Goal: Find specific page/section: Find specific page/section

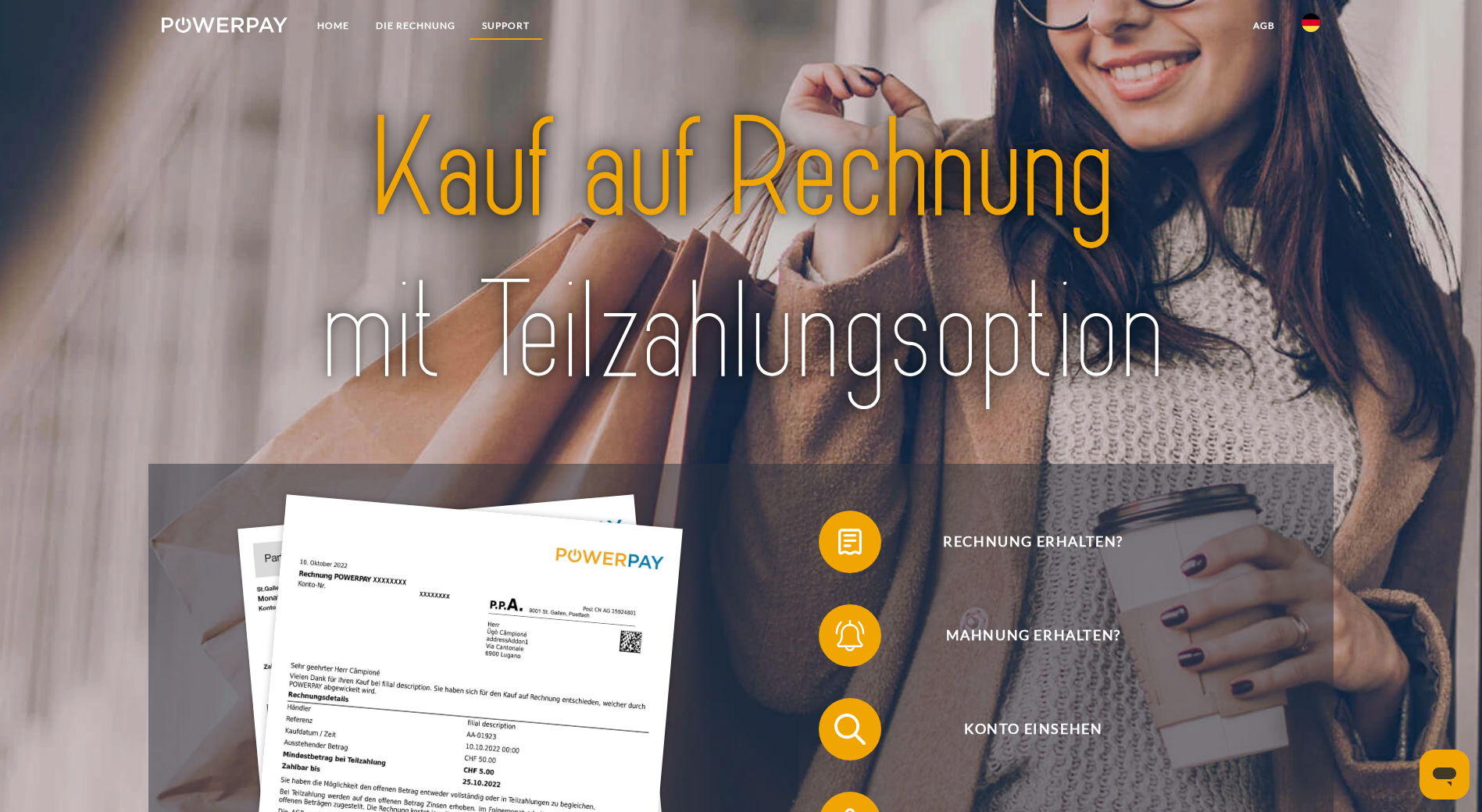
click at [502, 22] on link "SUPPORT" at bounding box center [506, 25] width 74 height 28
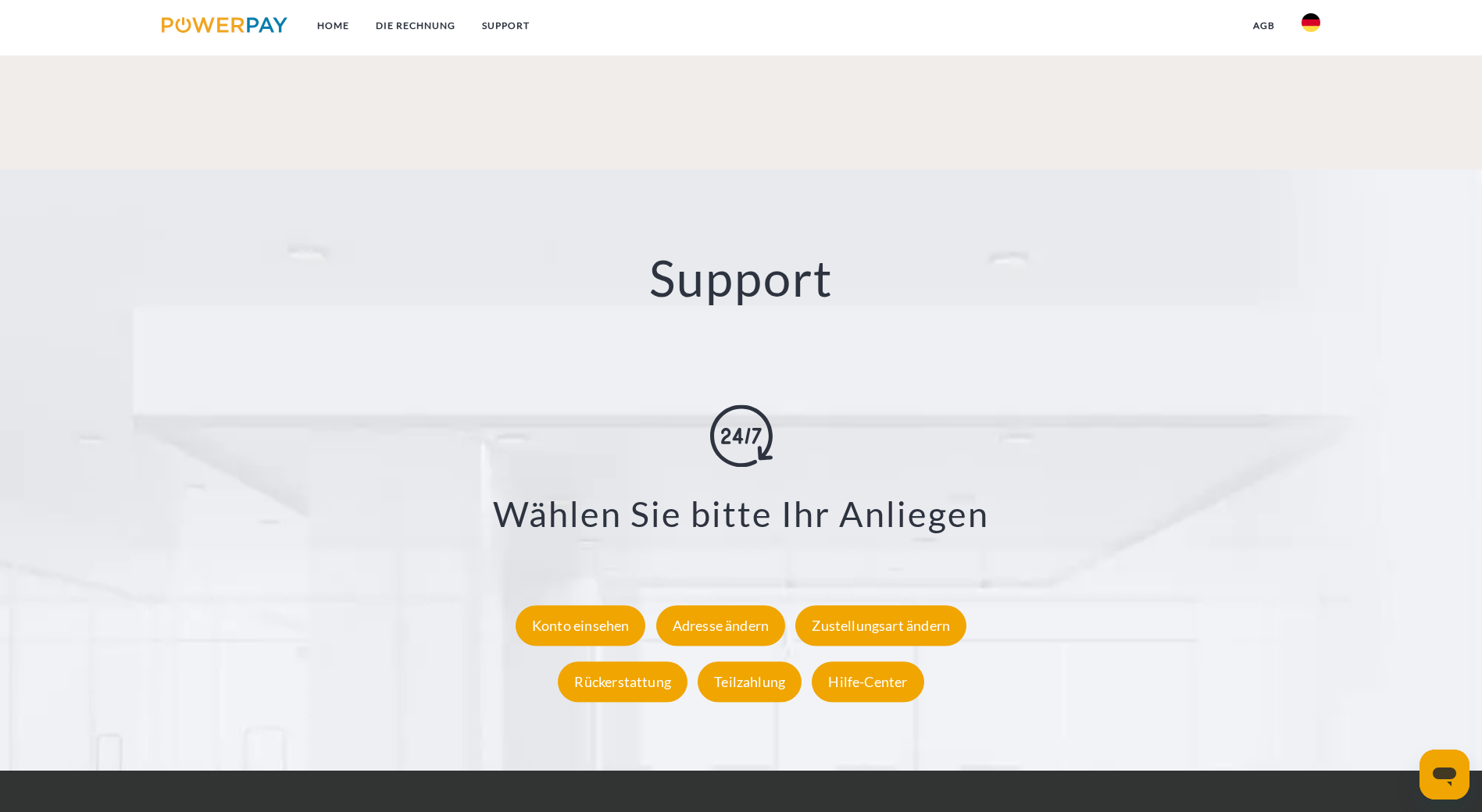
scroll to position [2815, 0]
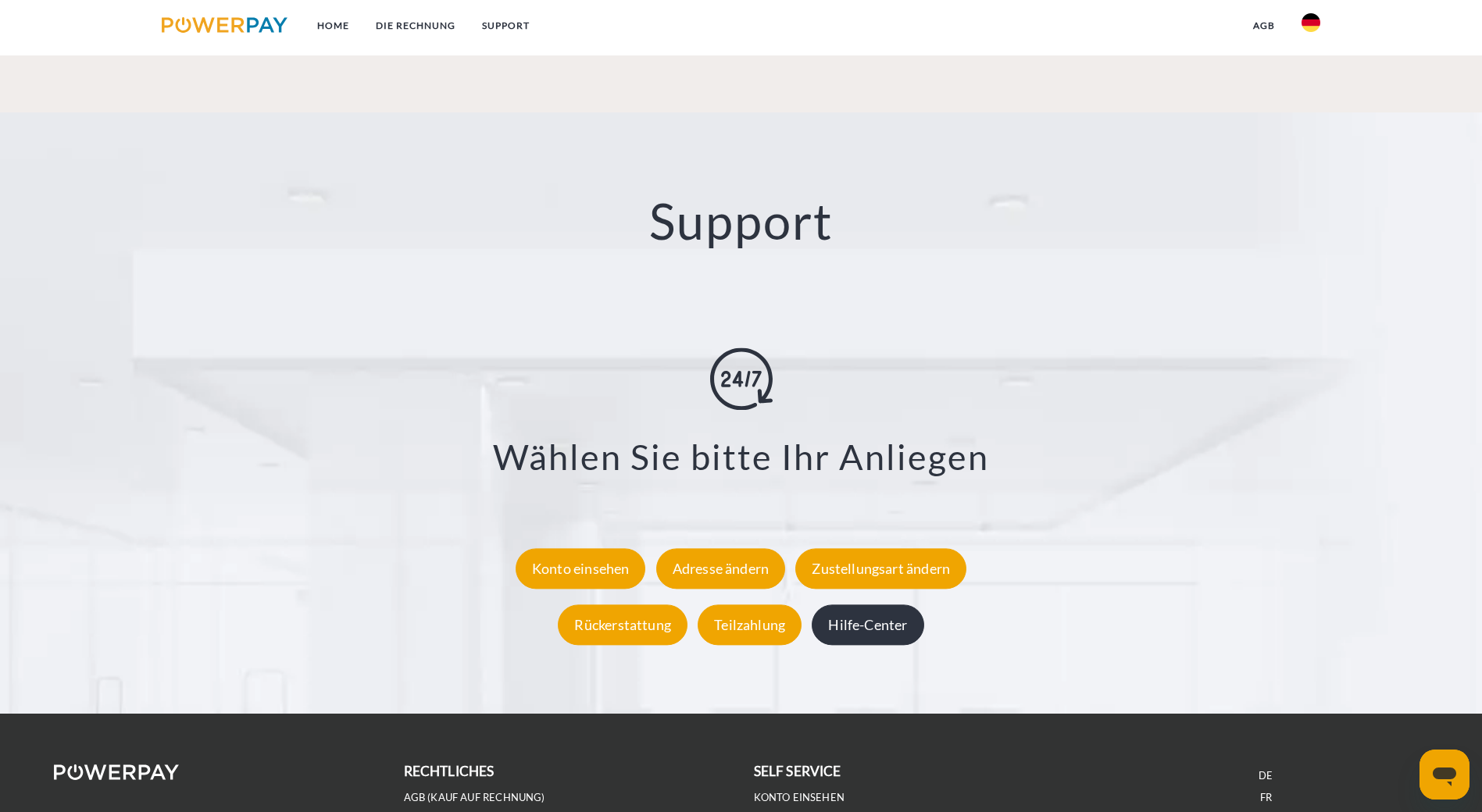
click at [893, 604] on div "Hilfe-Center" at bounding box center [867, 624] width 112 height 41
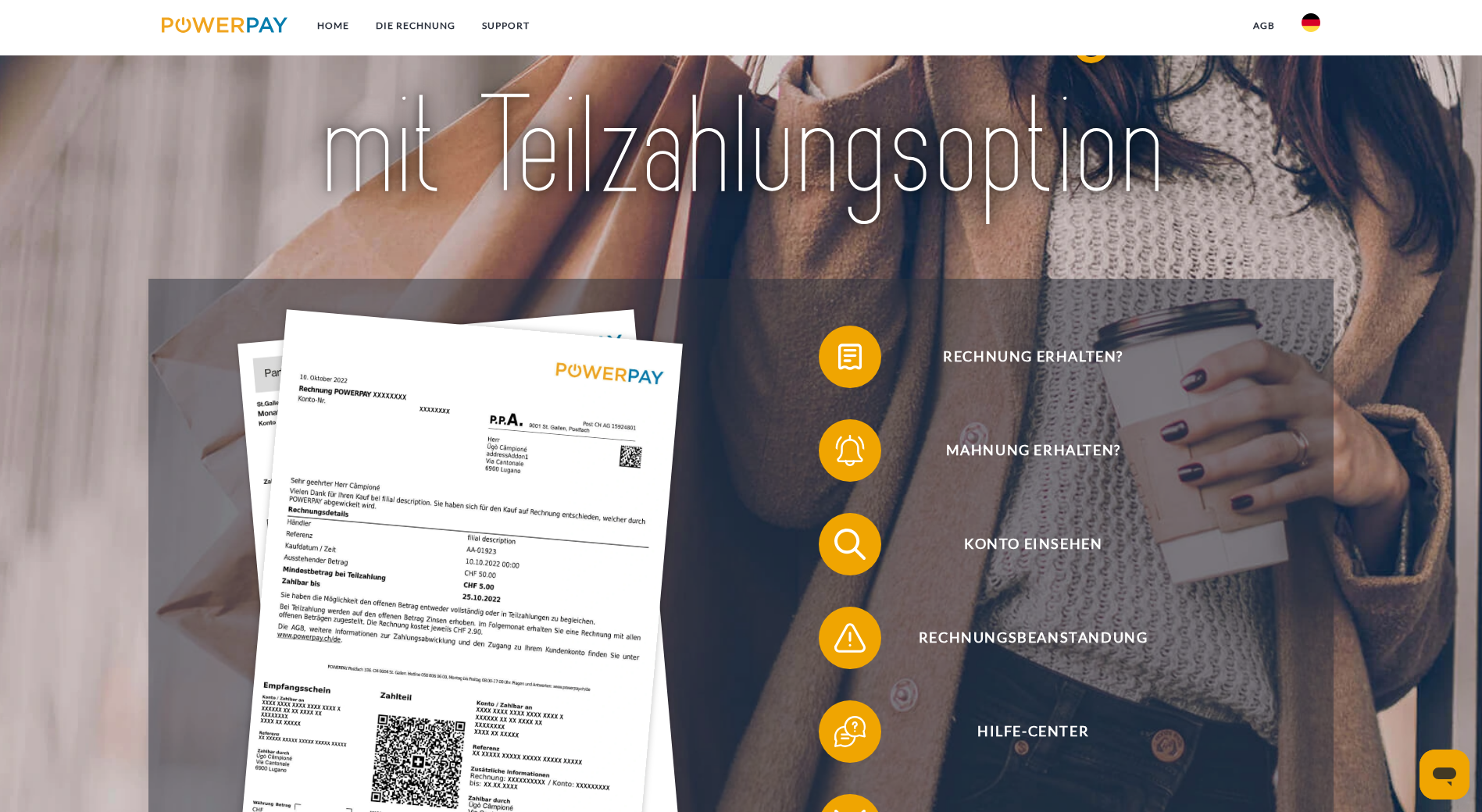
scroll to position [234, 0]
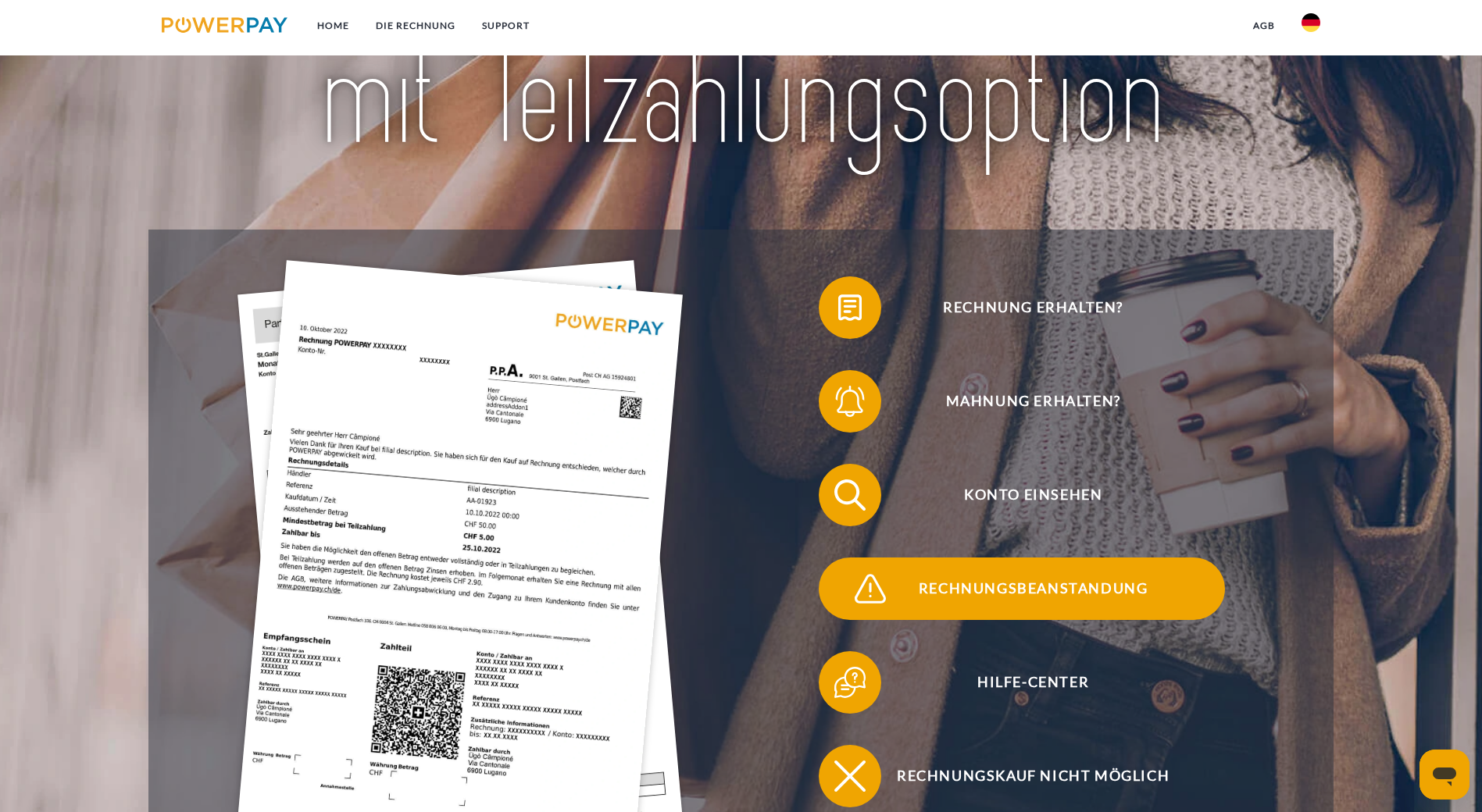
click at [1029, 558] on span "Rechnungsbeanstandung" at bounding box center [1032, 589] width 383 height 63
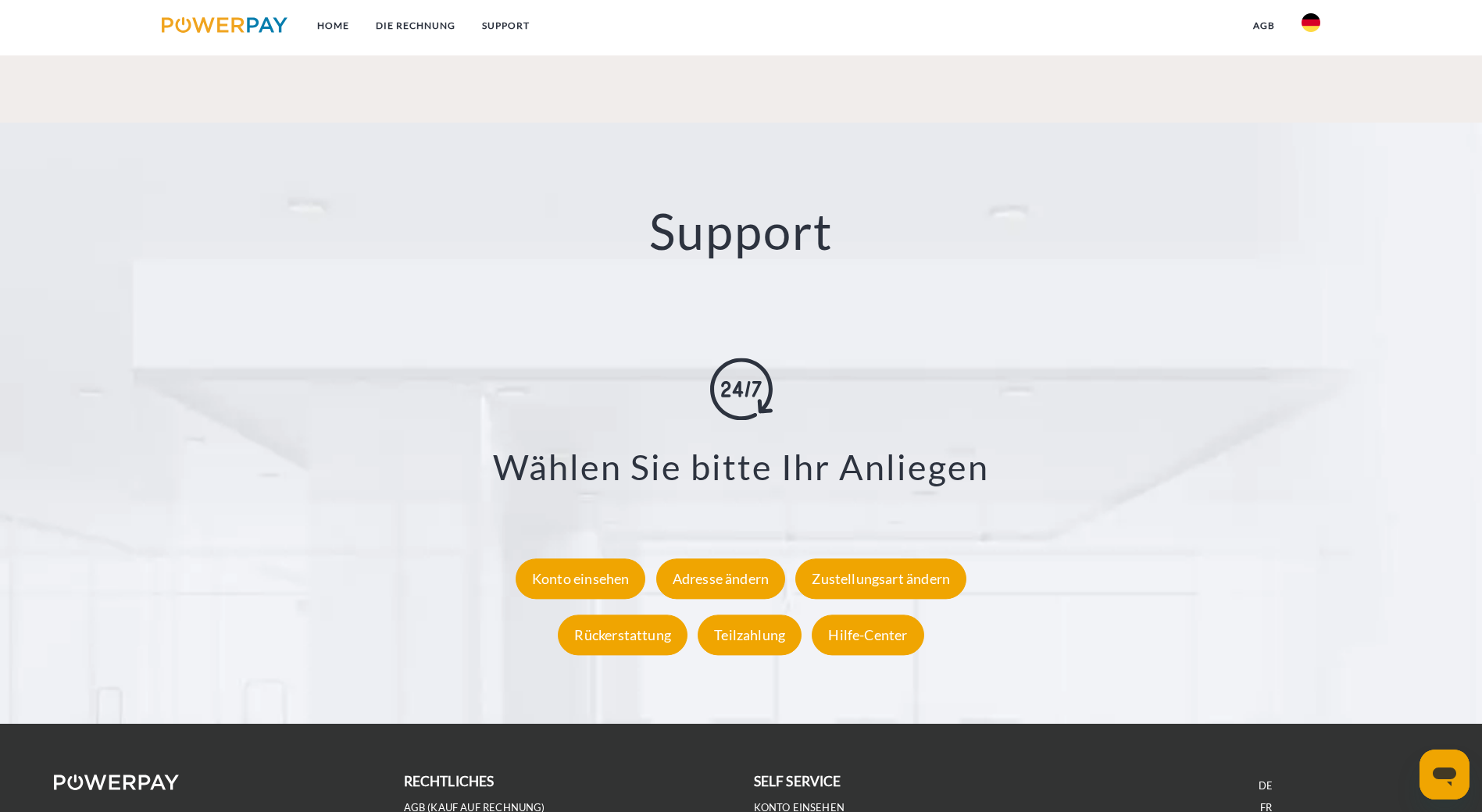
scroll to position [2815, 0]
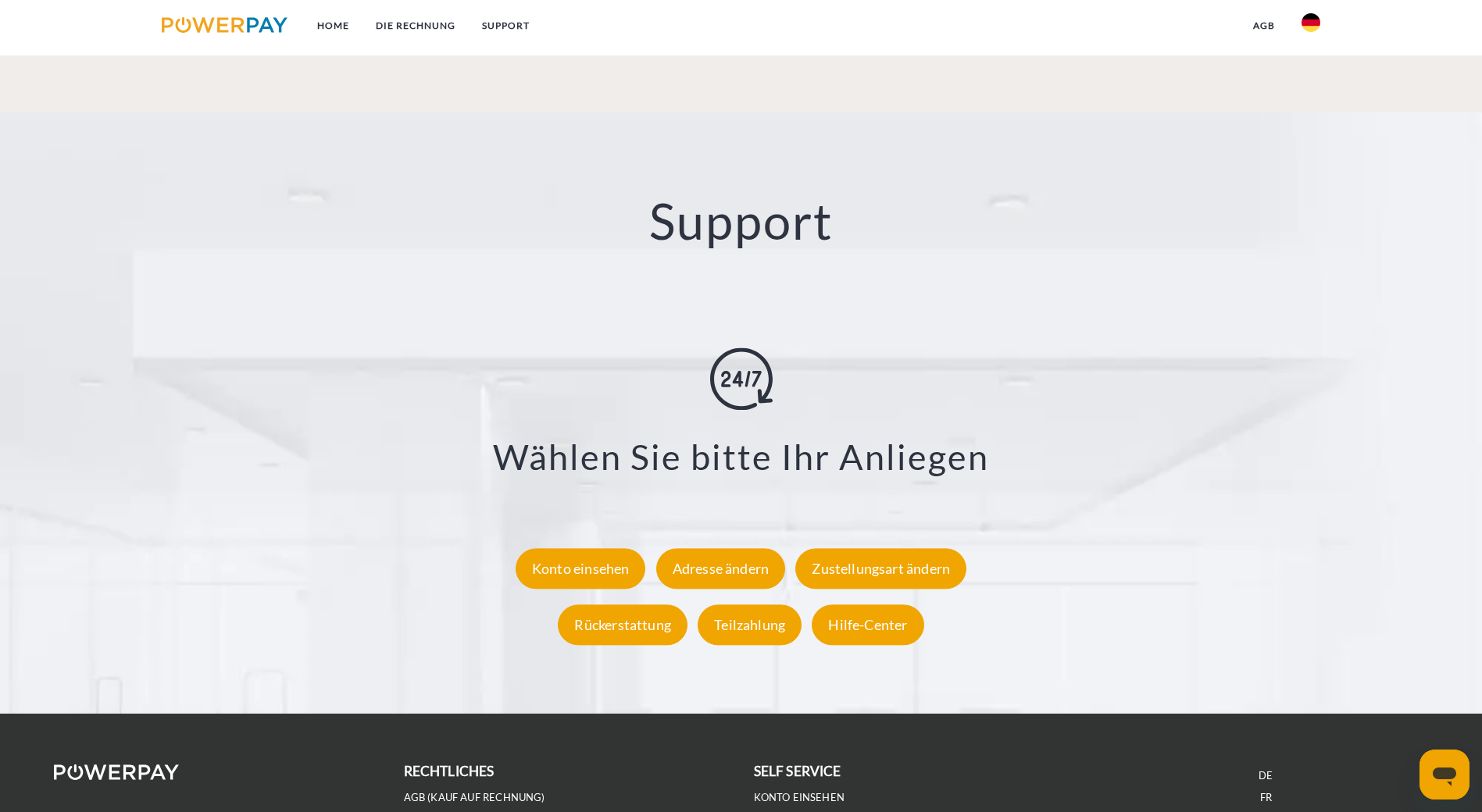
click at [623, 548] on div "Konto einsehen" at bounding box center [581, 569] width 130 height 41
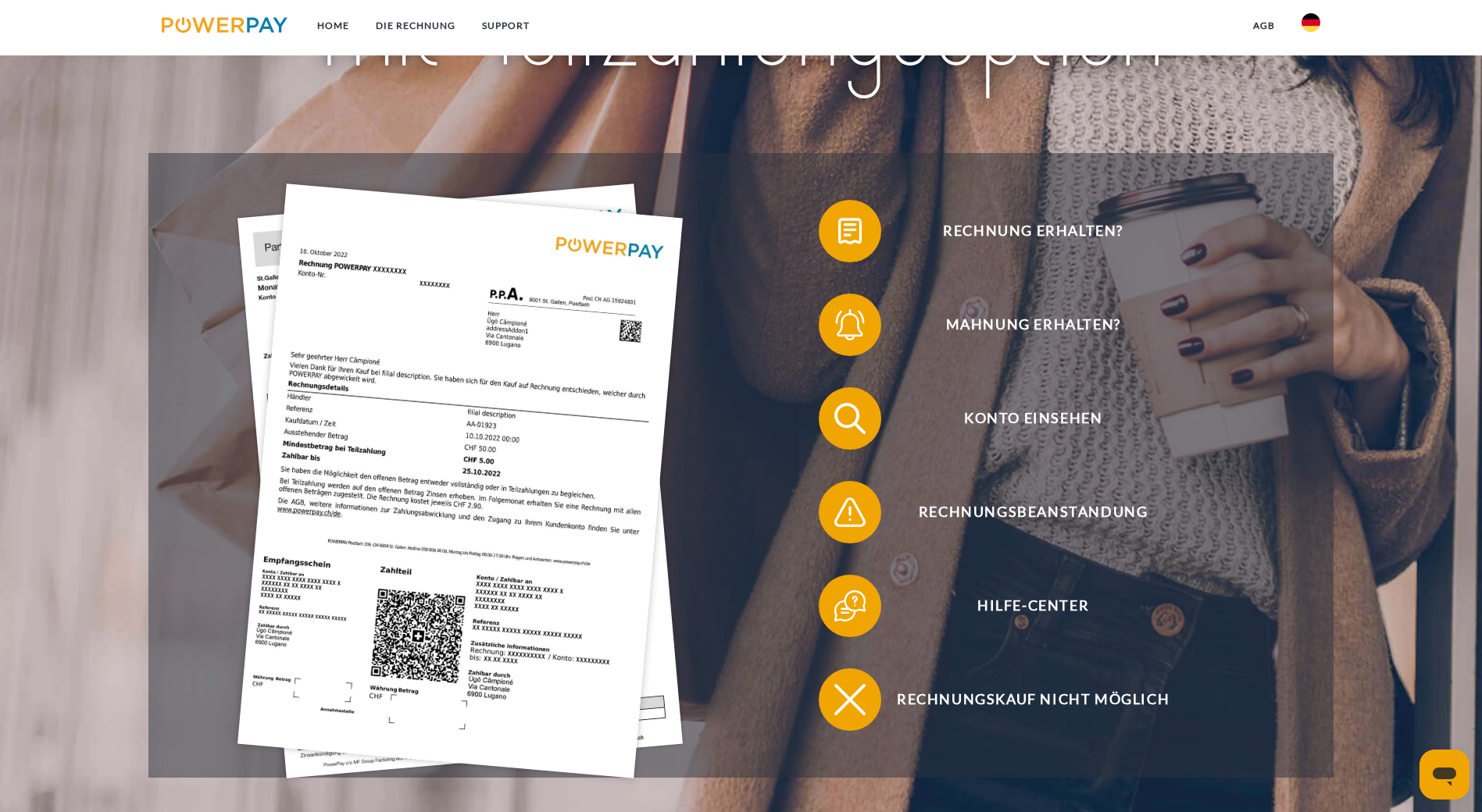
scroll to position [313, 0]
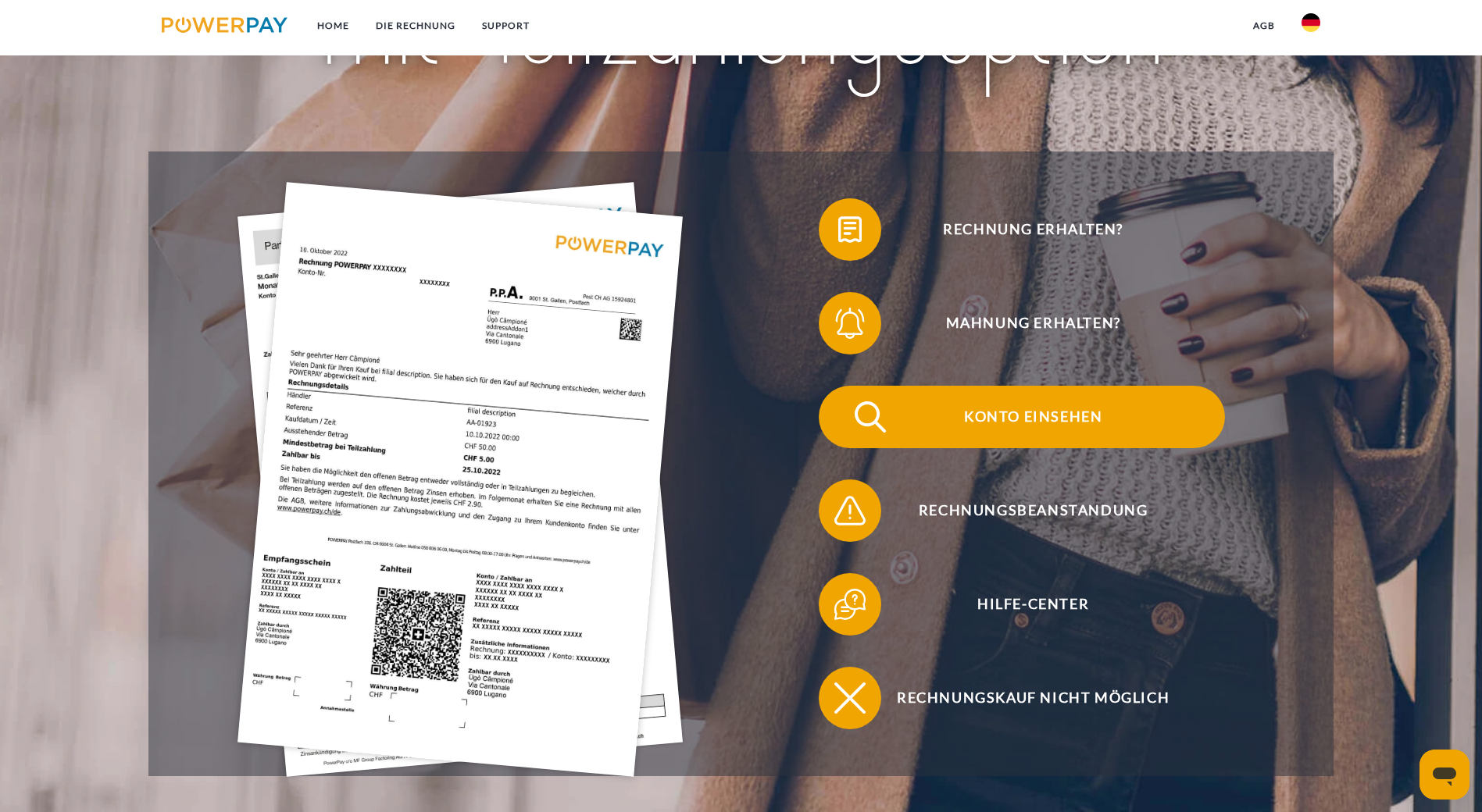
click at [841, 386] on span "Konto einsehen" at bounding box center [1032, 417] width 383 height 63
